Goal: Task Accomplishment & Management: Manage account settings

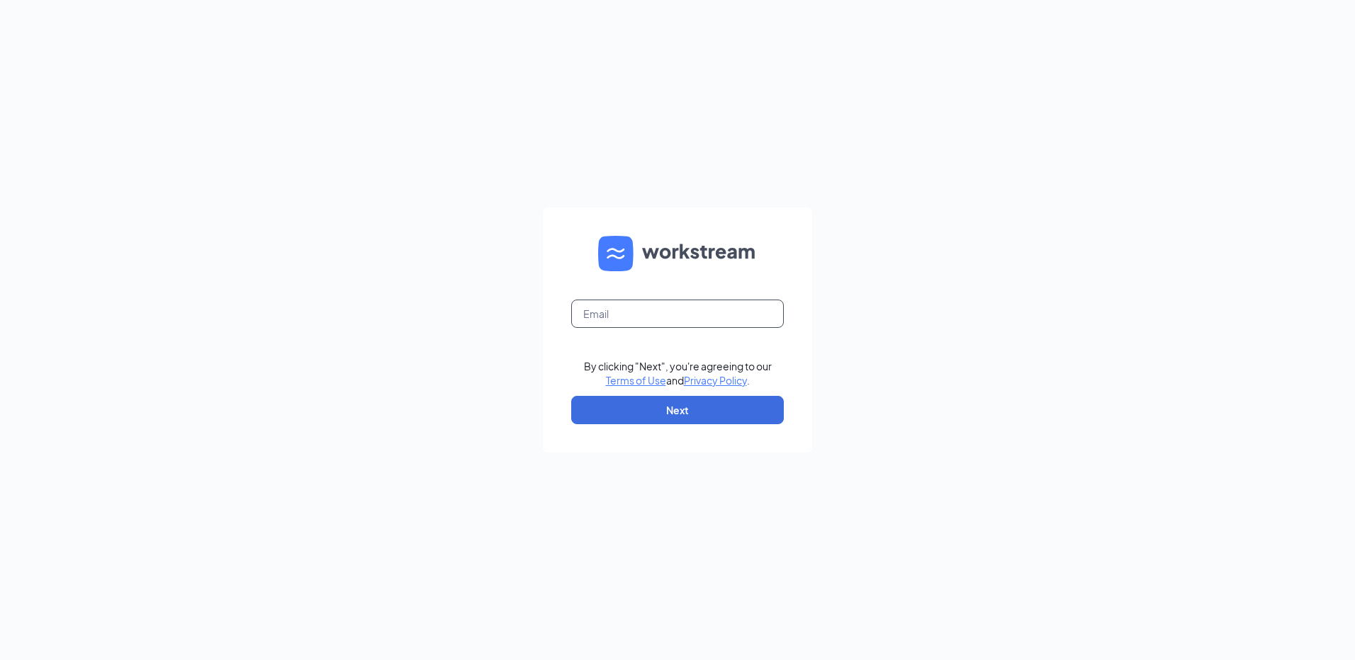
click at [728, 301] on input "text" at bounding box center [677, 314] width 213 height 28
type input "[EMAIL_ADDRESS][DOMAIN_NAME]"
click at [734, 416] on button "Next" at bounding box center [677, 410] width 213 height 28
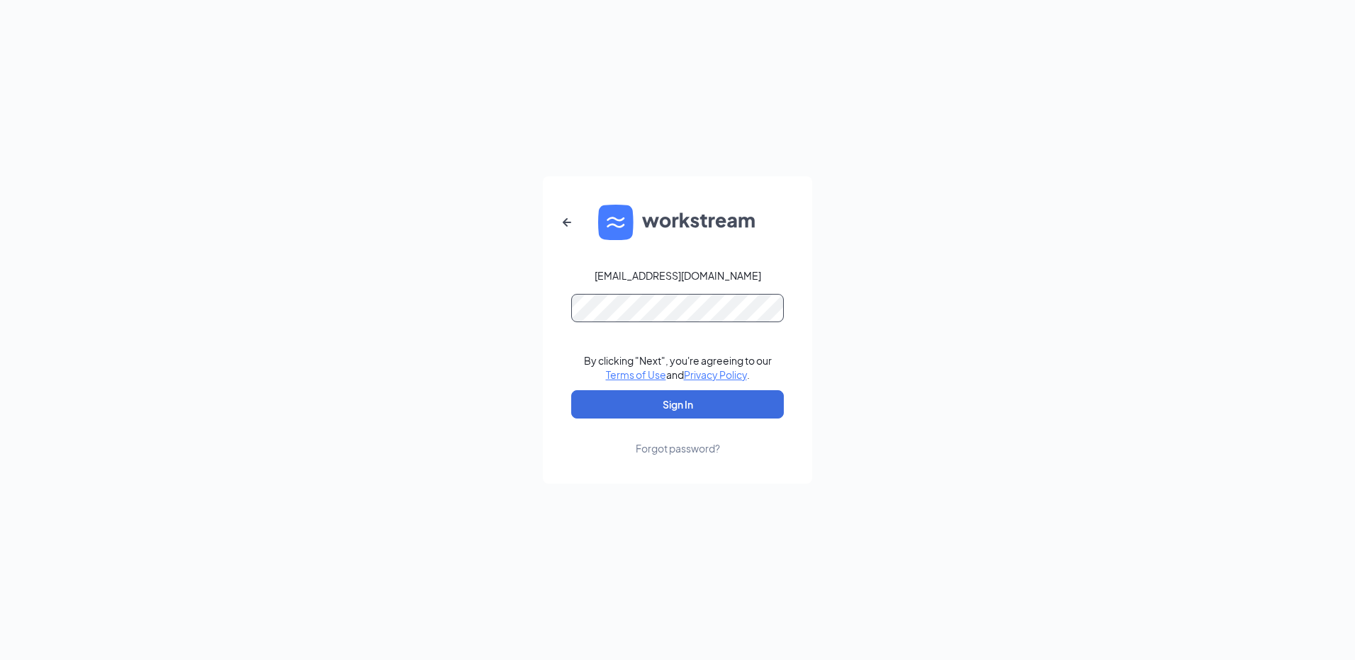
click at [571, 390] on button "Sign In" at bounding box center [677, 404] width 213 height 28
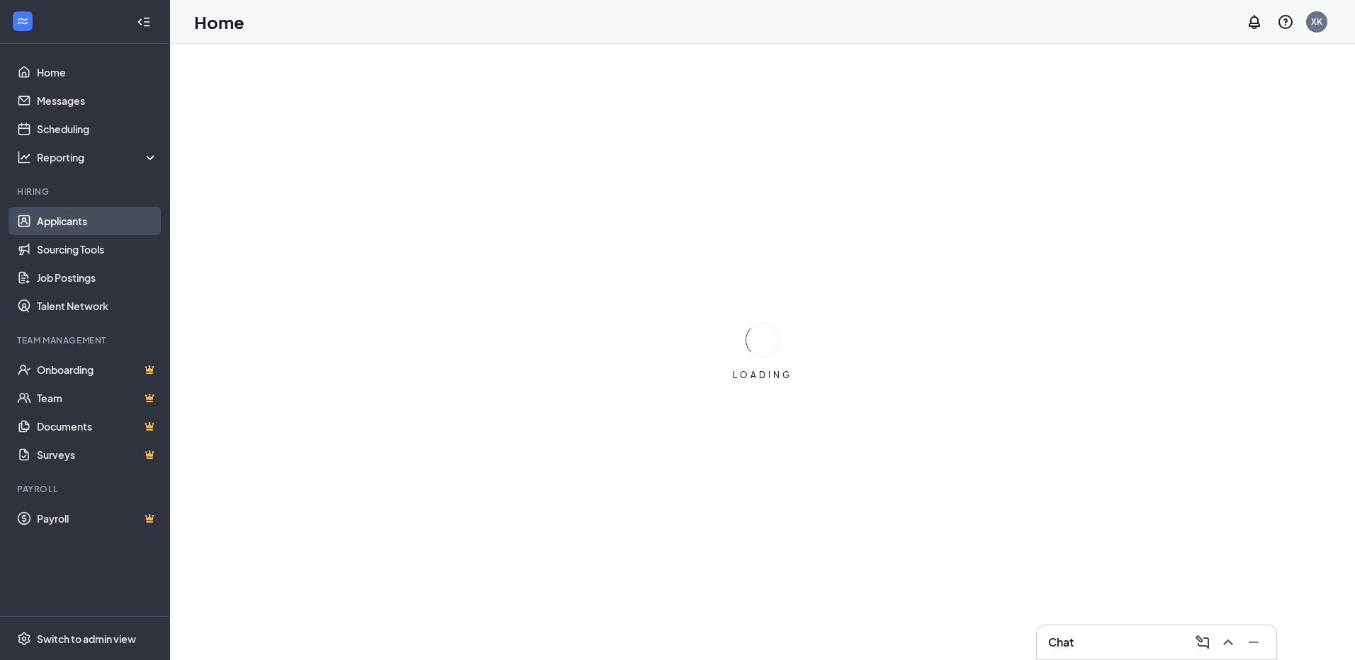
click at [123, 223] on link "Applicants" at bounding box center [97, 221] width 121 height 28
